Goal: Book appointment/travel/reservation

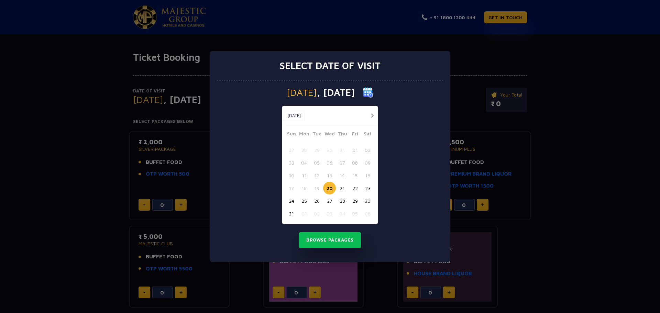
click at [364, 199] on button "30" at bounding box center [367, 200] width 13 height 13
click at [334, 241] on button "Browse Packages" at bounding box center [330, 240] width 62 height 16
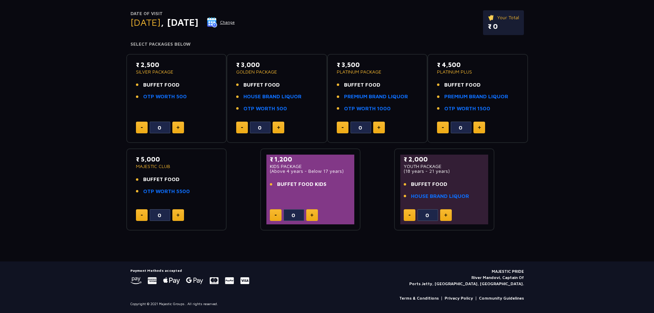
scroll to position [78, 0]
click at [154, 68] on p "₹ 2,500" at bounding box center [176, 64] width 81 height 9
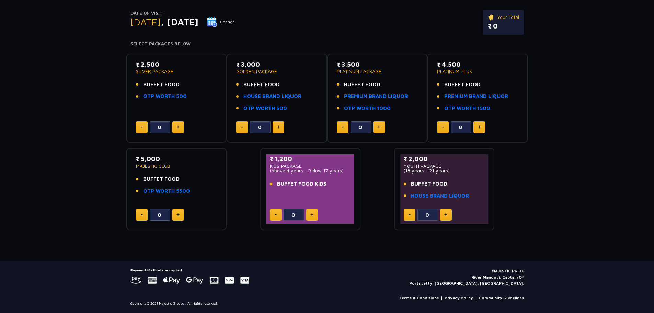
click at [215, 88] on li "BUFFET FOOD" at bounding box center [176, 85] width 81 height 8
